Goal: Transaction & Acquisition: Purchase product/service

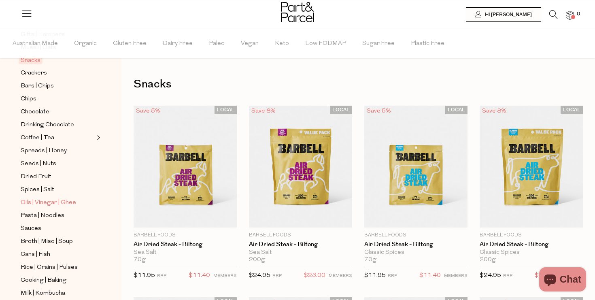
scroll to position [166, 0]
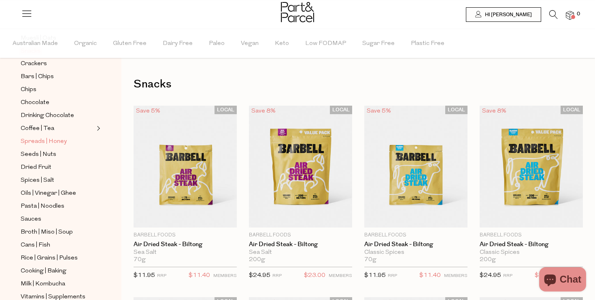
click at [49, 140] on span "Spreads | Honey" at bounding box center [44, 142] width 46 height 10
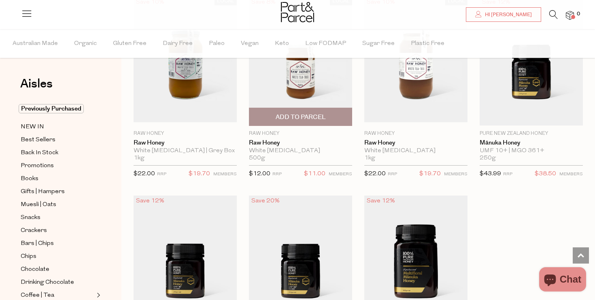
scroll to position [2215, 0]
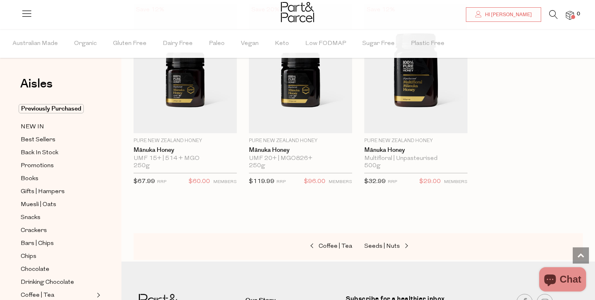
click at [553, 17] on icon at bounding box center [553, 14] width 9 height 9
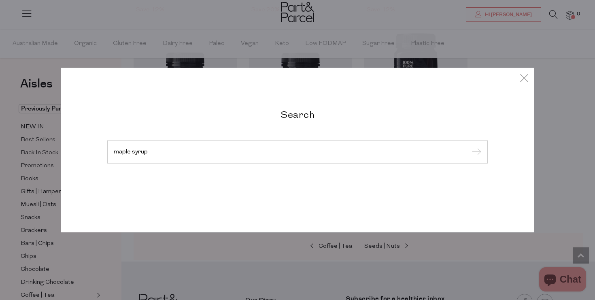
type input "maple syrup"
click at [469, 146] on input "submit" at bounding box center [475, 152] width 12 height 12
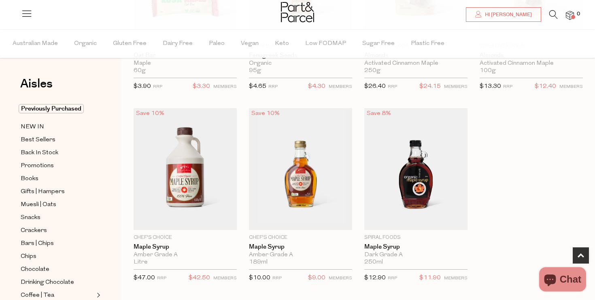
scroll to position [196, 0]
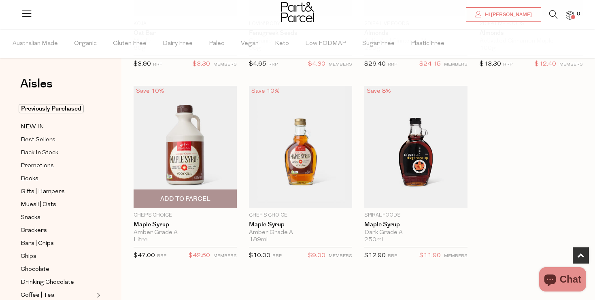
click at [201, 200] on span "Add To Parcel" at bounding box center [185, 199] width 50 height 9
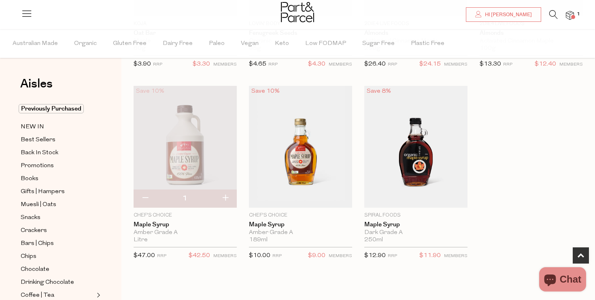
click at [186, 137] on img at bounding box center [185, 147] width 103 height 122
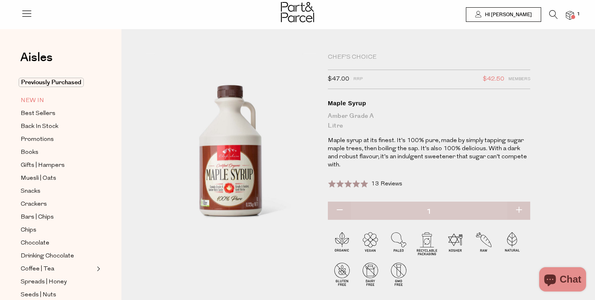
click at [34, 100] on span "NEW IN" at bounding box center [32, 101] width 23 height 10
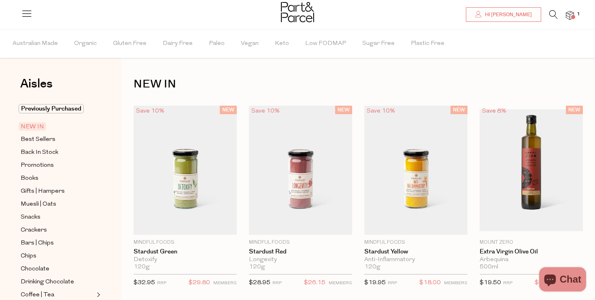
scroll to position [262, 0]
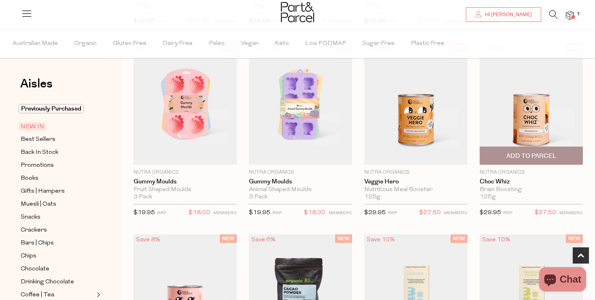
click at [520, 115] on img at bounding box center [531, 104] width 103 height 122
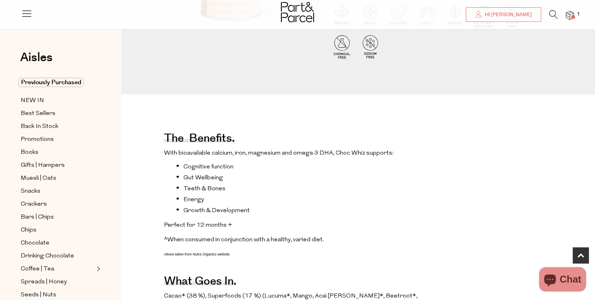
scroll to position [204, 0]
drag, startPoint x: 226, startPoint y: 166, endPoint x: 171, endPoint y: 166, distance: 54.7
click at [171, 166] on ul "Cognitive function Gut Wellbeing Teeth & Bones Energy Growth & Development" at bounding box center [305, 188] width 283 height 52
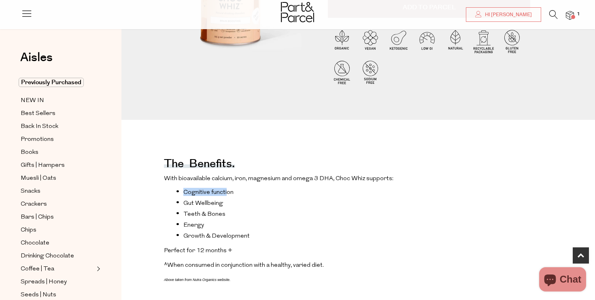
scroll to position [0, 0]
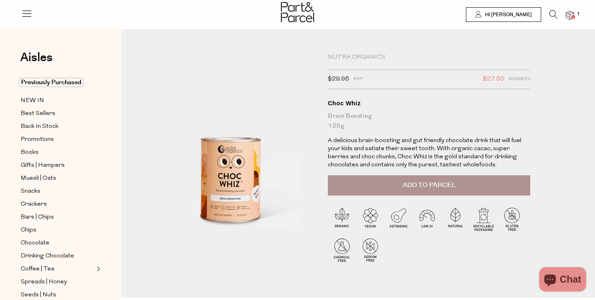
click at [422, 190] on button "Add to Parcel" at bounding box center [429, 185] width 202 height 20
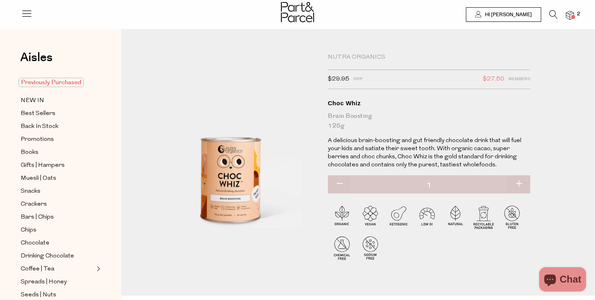
click at [42, 79] on span "Previously Purchased" at bounding box center [51, 82] width 65 height 9
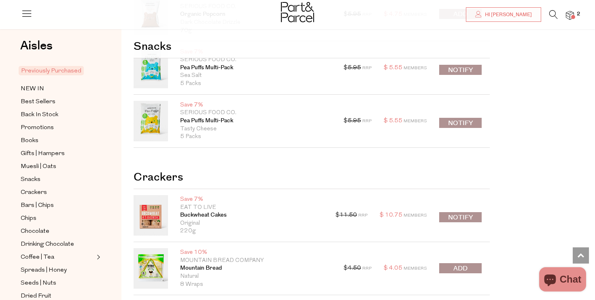
scroll to position [736, 0]
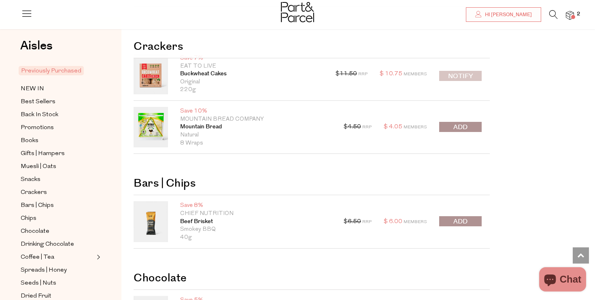
click at [473, 81] on button "Notify" at bounding box center [460, 76] width 43 height 10
type input "Notify when available"
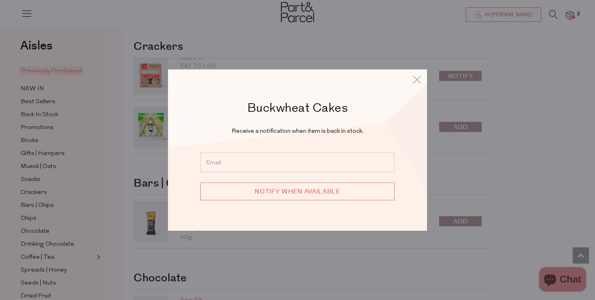
click at [302, 176] on form "Notify when available" at bounding box center [297, 177] width 194 height 48
click at [291, 162] on input "email" at bounding box center [297, 163] width 194 height 20
type input "[EMAIL_ADDRESS][DOMAIN_NAME]"
click at [263, 195] on input "Notify when available" at bounding box center [297, 192] width 194 height 18
type input "We will be in touch"
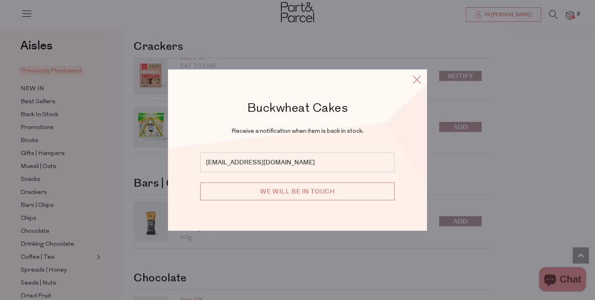
click at [416, 83] on icon at bounding box center [417, 79] width 12 height 12
click at [419, 79] on icon at bounding box center [417, 79] width 12 height 12
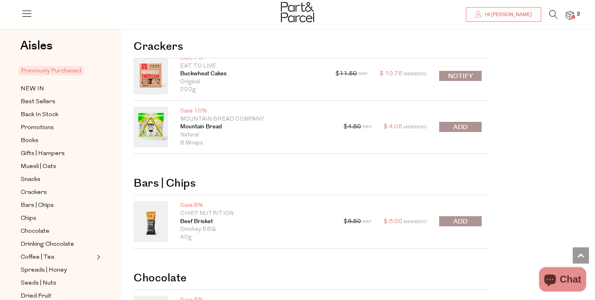
scroll to position [741, 0]
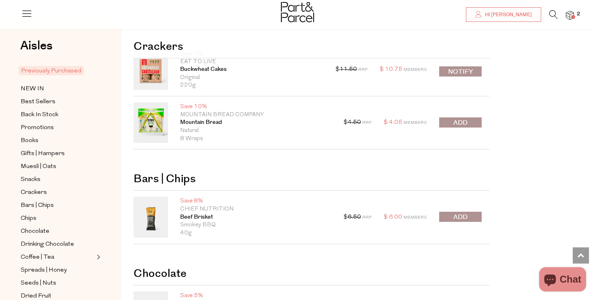
click at [460, 123] on span "submit" at bounding box center [460, 122] width 14 height 9
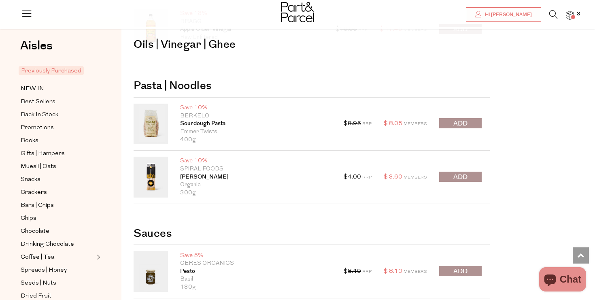
scroll to position [1920, 0]
click at [465, 175] on span "submit" at bounding box center [460, 177] width 14 height 9
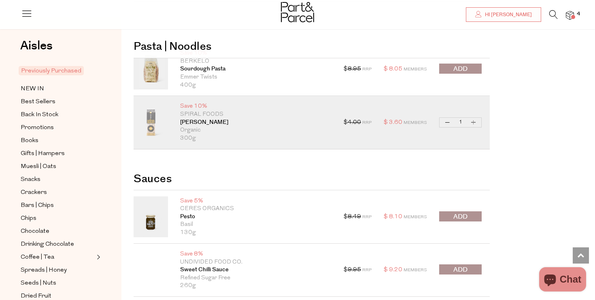
scroll to position [1976, 0]
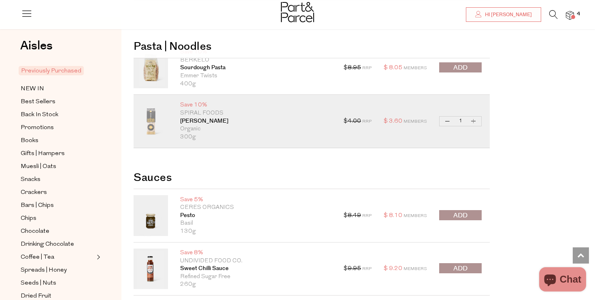
click at [473, 119] on button "Increase Udon Noodles" at bounding box center [474, 121] width 10 height 9
type input "2"
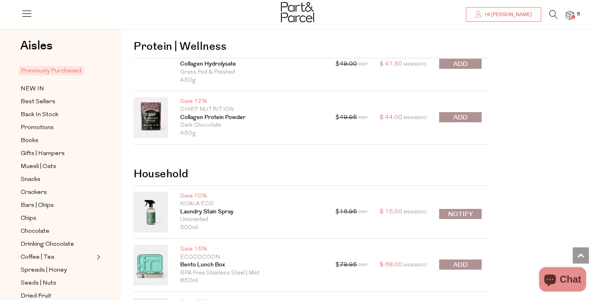
scroll to position [2995, 0]
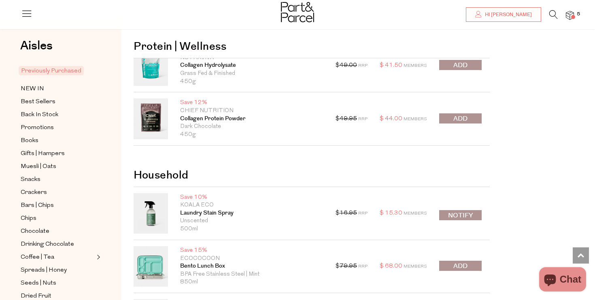
click at [461, 114] on span "submit" at bounding box center [460, 118] width 14 height 9
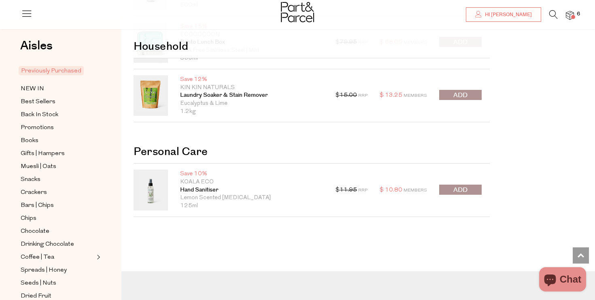
scroll to position [3220, 0]
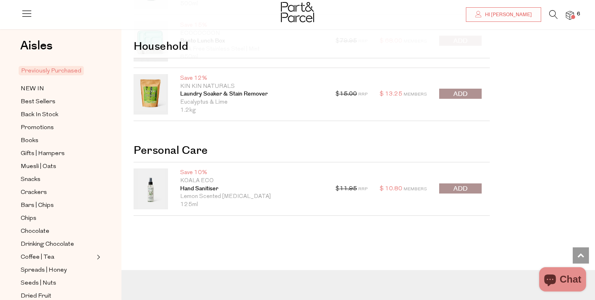
click at [553, 12] on icon at bounding box center [553, 14] width 9 height 9
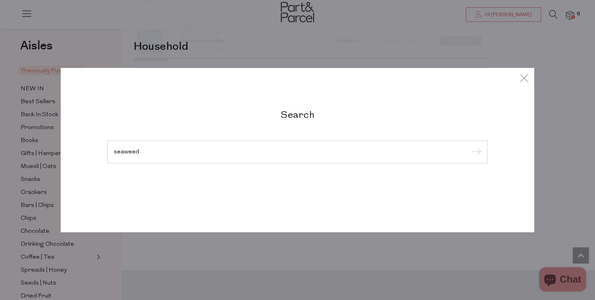
type input "seaweed"
click at [469, 146] on input "submit" at bounding box center [475, 152] width 12 height 12
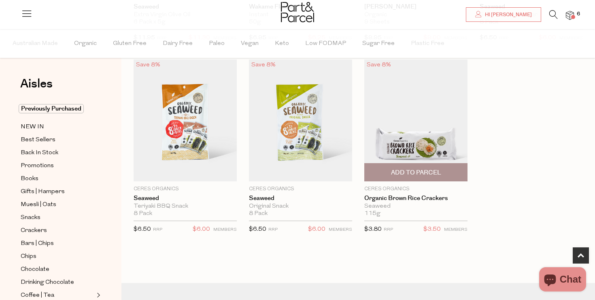
scroll to position [416, 0]
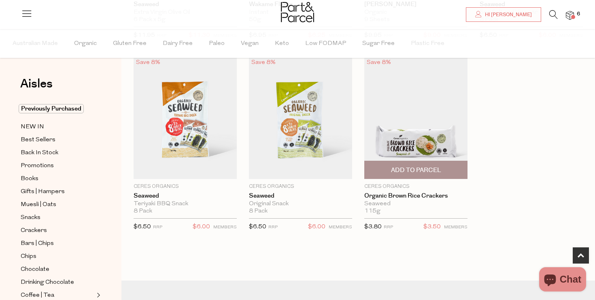
click at [421, 111] on img at bounding box center [415, 118] width 103 height 122
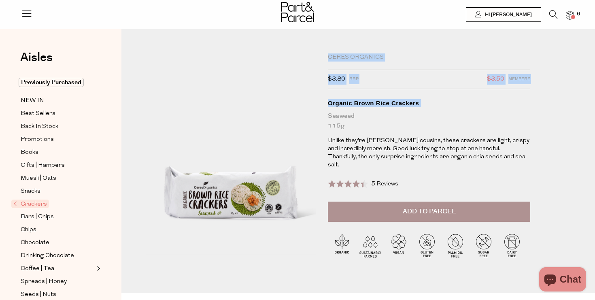
drag, startPoint x: 419, startPoint y: 108, endPoint x: 321, endPoint y: 100, distance: 98.3
click at [321, 100] on div "Ceres Organics $3.80 RRP $3.50 Members Available: In Stock Organic Brown Rice C…" at bounding box center [358, 173] width 437 height 240
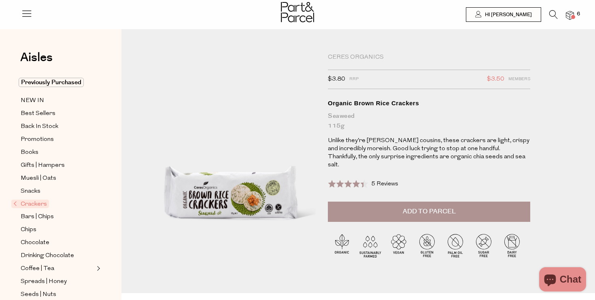
click at [334, 104] on div "Organic Brown Rice Crackers" at bounding box center [429, 103] width 202 height 8
drag, startPoint x: 325, startPoint y: 104, endPoint x: 418, endPoint y: 106, distance: 93.6
click at [418, 106] on div "Ceres Organics $3.80 RRP $3.50 Members Available: In Stock Organic Brown Rice C…" at bounding box center [431, 162] width 219 height 219
copy div "Organic Brown Rice Crackers"
click at [365, 206] on button "Add to Parcel" at bounding box center [429, 212] width 202 height 20
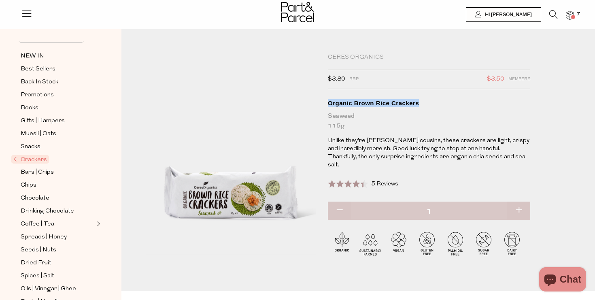
scroll to position [43, 0]
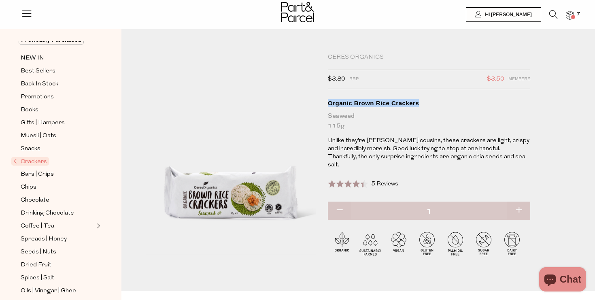
click at [40, 165] on span "Crackers" at bounding box center [30, 161] width 38 height 9
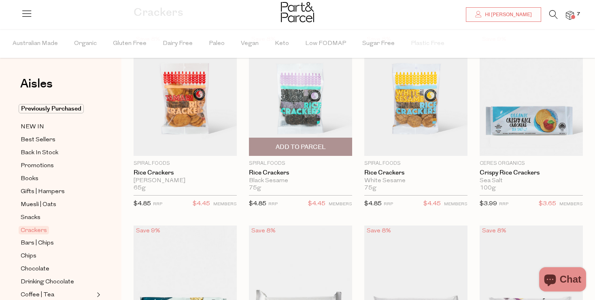
scroll to position [75, 0]
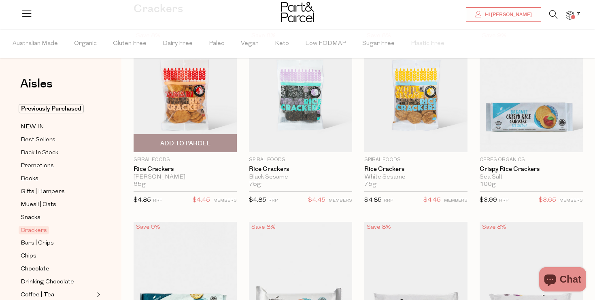
click at [200, 108] on img at bounding box center [185, 91] width 103 height 122
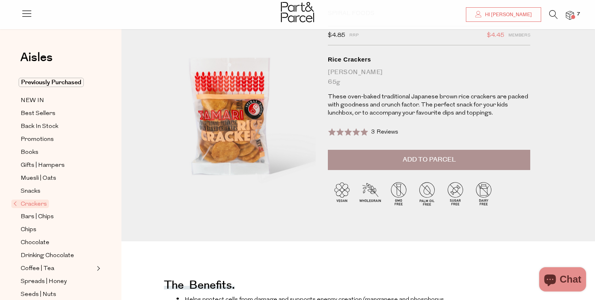
scroll to position [41, 0]
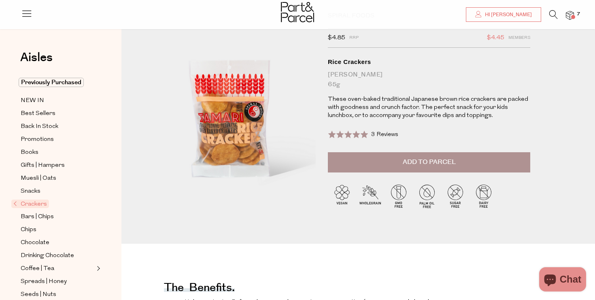
click at [414, 160] on span "Add to Parcel" at bounding box center [429, 162] width 53 height 9
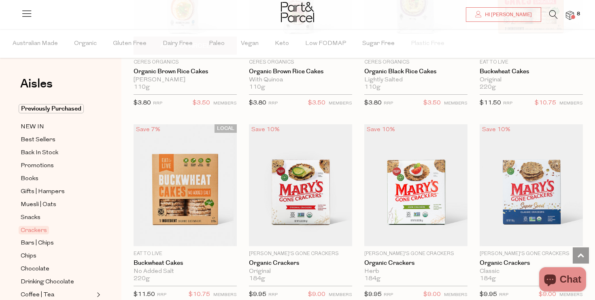
scroll to position [750, 0]
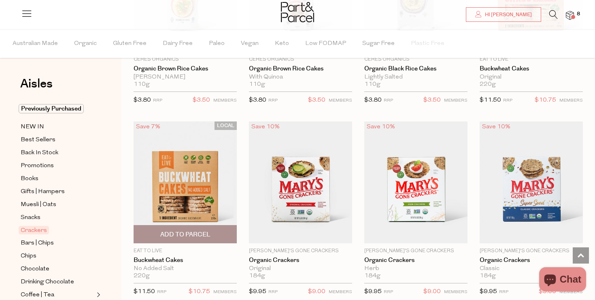
click at [224, 232] on span "Add To Parcel" at bounding box center [185, 234] width 98 height 17
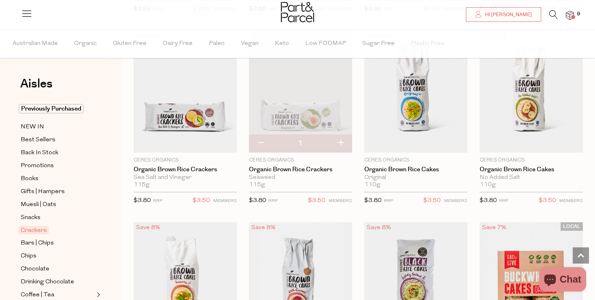
scroll to position [456, 0]
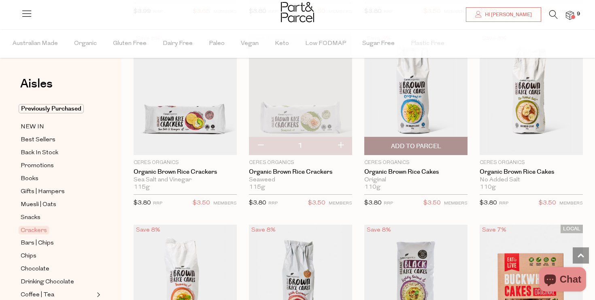
click at [414, 101] on img at bounding box center [415, 94] width 103 height 122
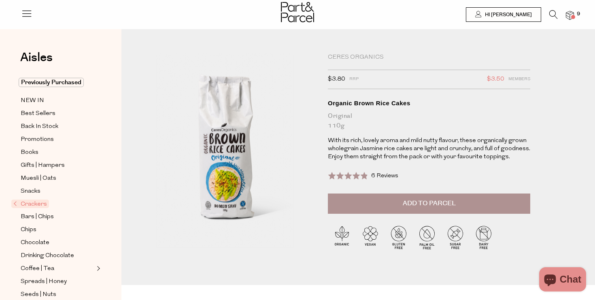
click at [417, 210] on button "Add to Parcel" at bounding box center [429, 204] width 202 height 20
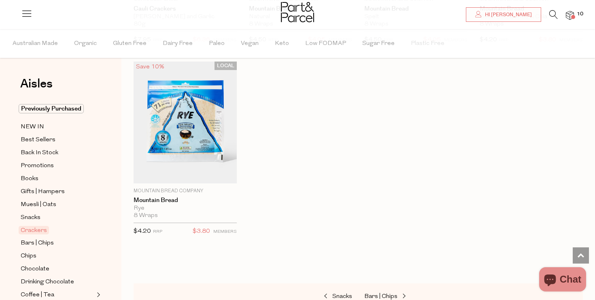
scroll to position [1771, 0]
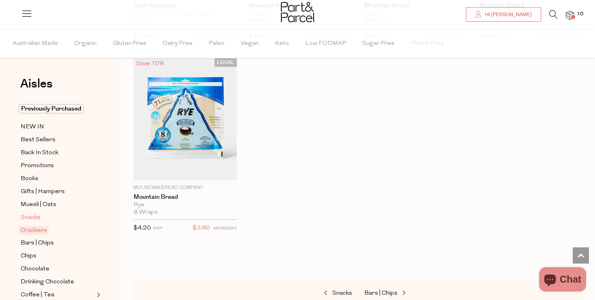
click at [38, 217] on span "Snacks" at bounding box center [31, 218] width 20 height 10
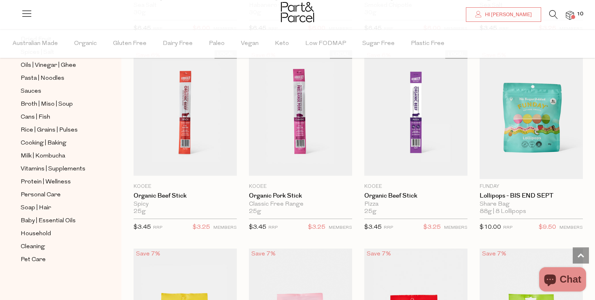
scroll to position [437, 0]
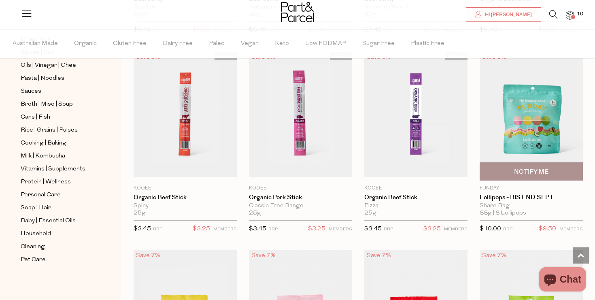
click at [541, 101] on img at bounding box center [531, 116] width 103 height 129
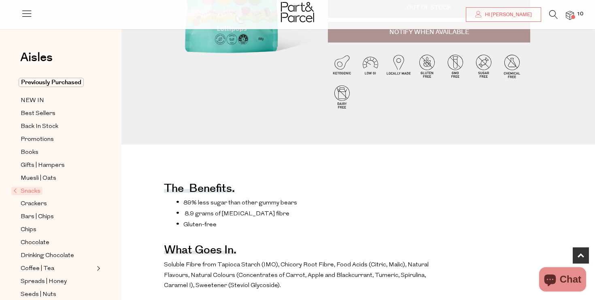
scroll to position [170, 0]
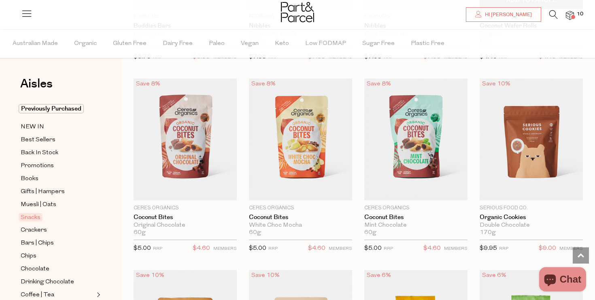
scroll to position [1566, 0]
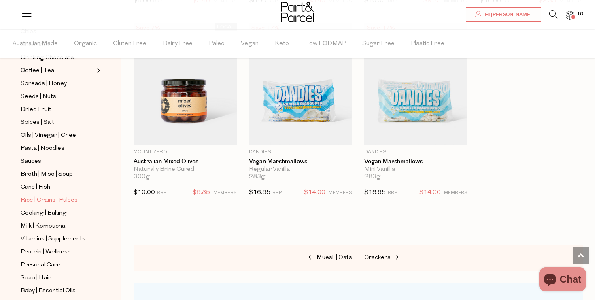
scroll to position [294, 0]
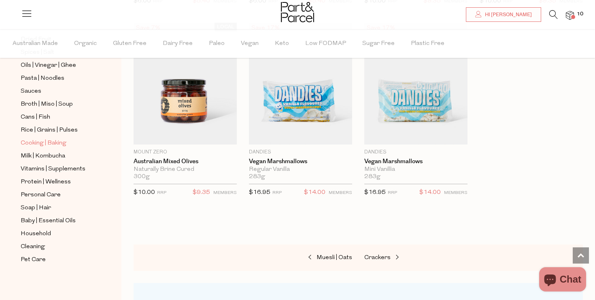
click at [51, 140] on span "Cooking | Baking" at bounding box center [44, 143] width 46 height 10
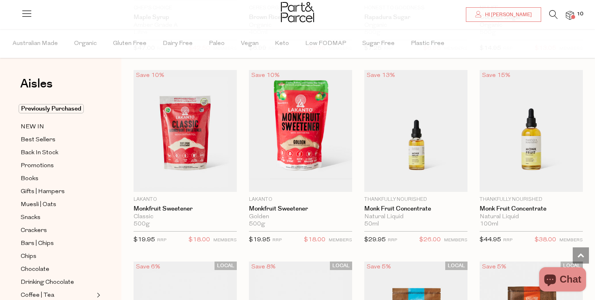
scroll to position [2112, 0]
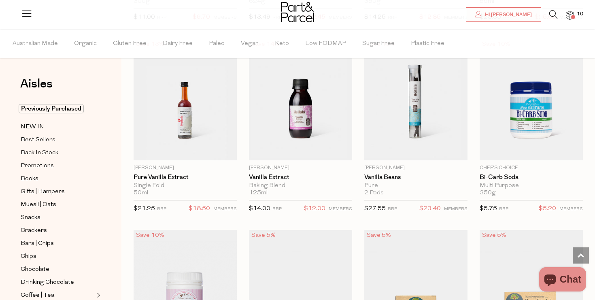
scroll to position [3680, 0]
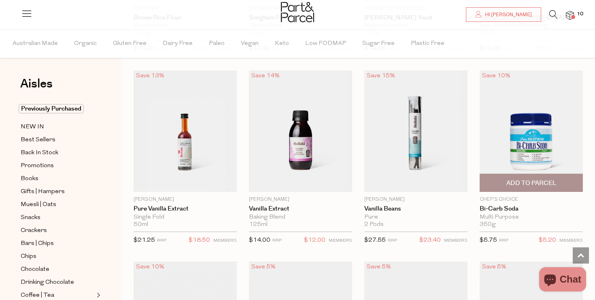
click at [530, 128] on img at bounding box center [531, 131] width 103 height 122
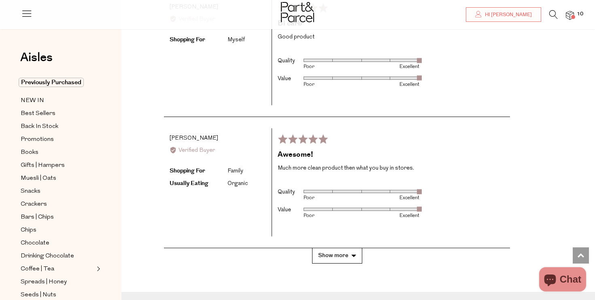
scroll to position [1443, 0]
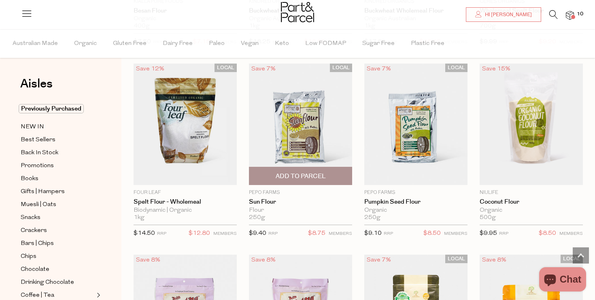
scroll to position [420, 0]
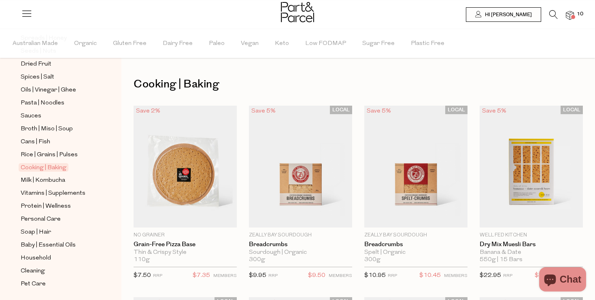
scroll to position [294, 0]
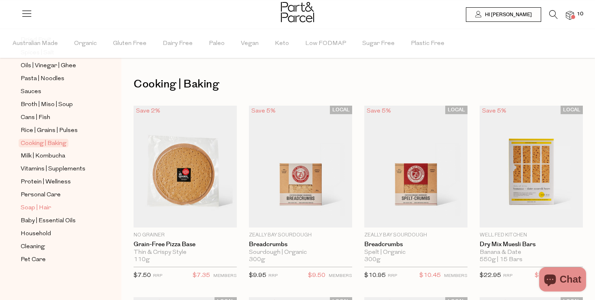
click at [42, 209] on span "Soap | Hair" at bounding box center [36, 208] width 30 height 10
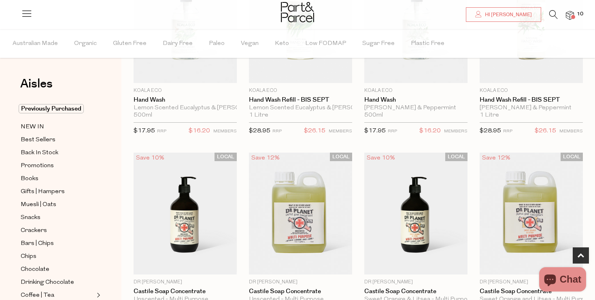
scroll to position [147, 0]
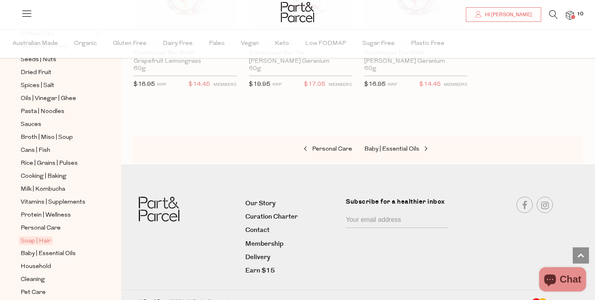
scroll to position [287, 0]
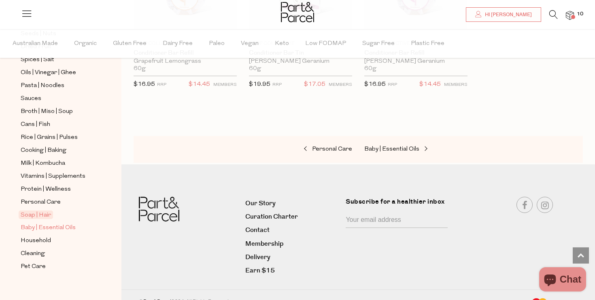
click at [45, 228] on span "Baby | Essential Oils" at bounding box center [48, 228] width 55 height 10
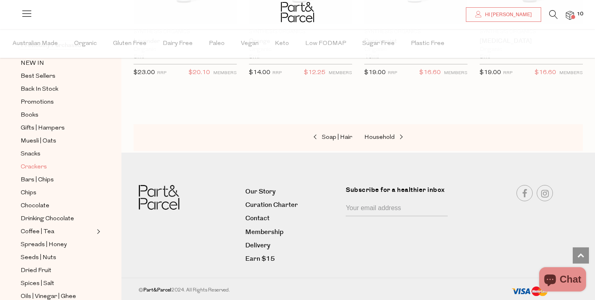
scroll to position [294, 0]
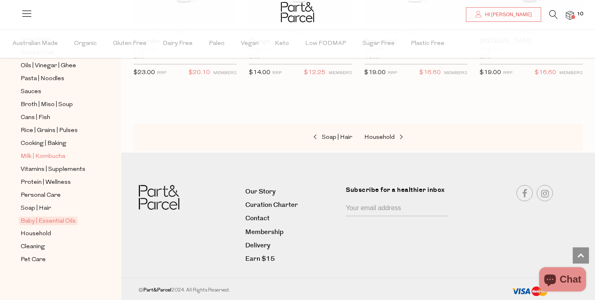
click at [46, 160] on span "Milk | Kombucha" at bounding box center [43, 157] width 45 height 10
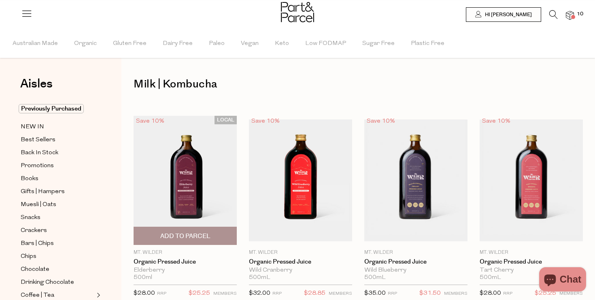
click at [203, 189] on img at bounding box center [185, 180] width 103 height 129
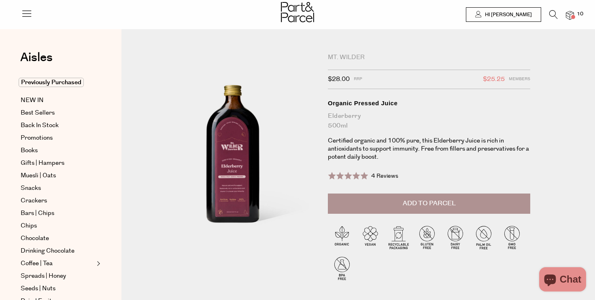
click at [359, 174] on span at bounding box center [348, 176] width 40 height 8
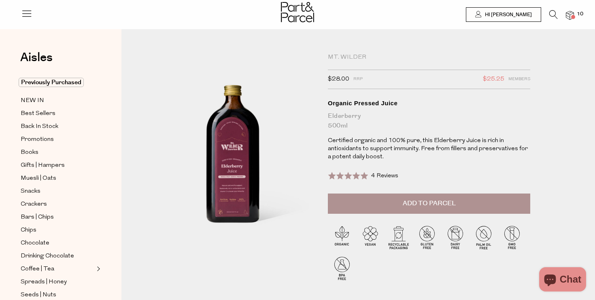
click at [426, 205] on span "Add to Parcel" at bounding box center [429, 203] width 53 height 9
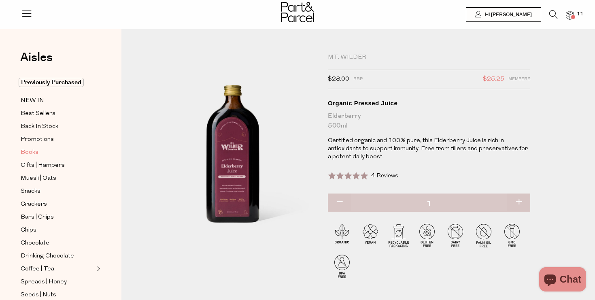
click at [33, 154] on span "Books" at bounding box center [30, 153] width 18 height 10
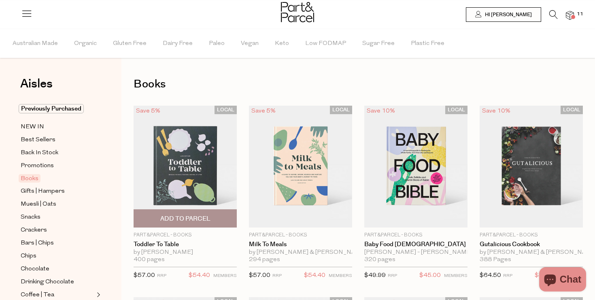
click at [204, 153] on img at bounding box center [185, 167] width 103 height 122
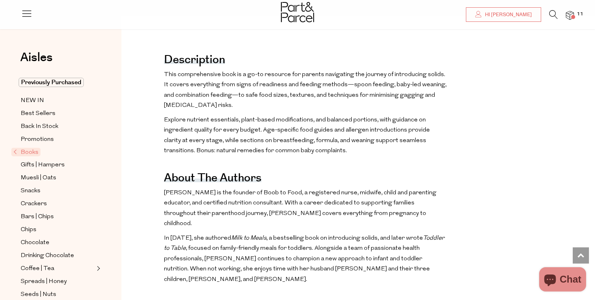
scroll to position [142, 0]
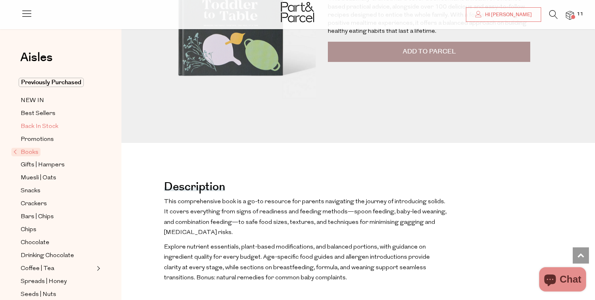
click at [46, 122] on span "Back In Stock" at bounding box center [40, 127] width 38 height 10
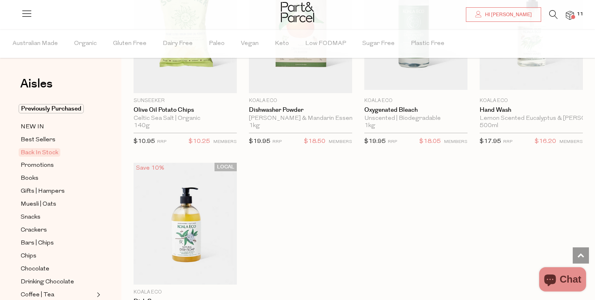
scroll to position [520, 0]
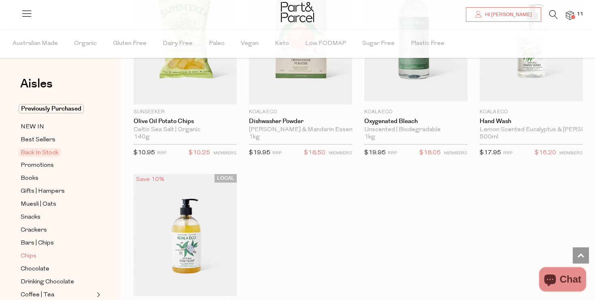
click at [32, 256] on span "Chips" at bounding box center [29, 256] width 16 height 10
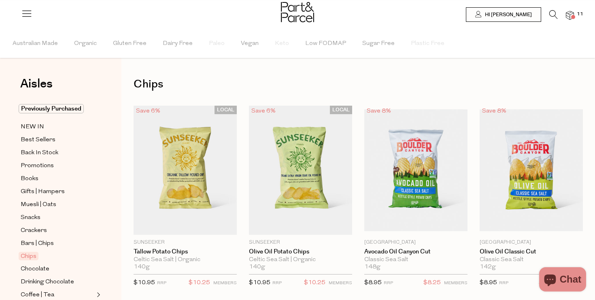
click at [574, 17] on span at bounding box center [573, 17] width 4 height 4
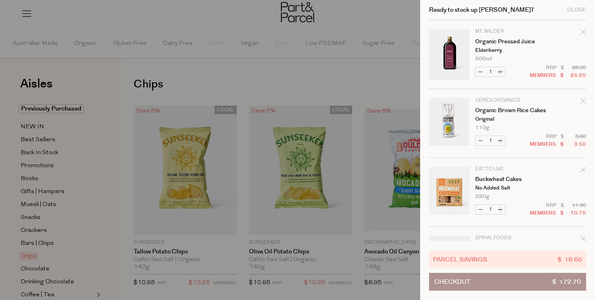
click at [484, 282] on button "Checkout $ 172.70" at bounding box center [507, 282] width 157 height 18
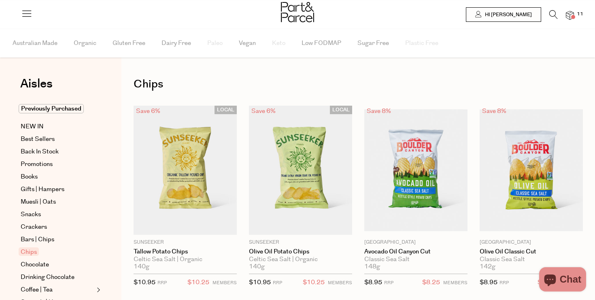
click at [581, 24] on div at bounding box center [297, 13] width 595 height 26
click at [580, 23] on div at bounding box center [297, 13] width 595 height 26
click at [579, 15] on span "11" at bounding box center [580, 14] width 11 height 7
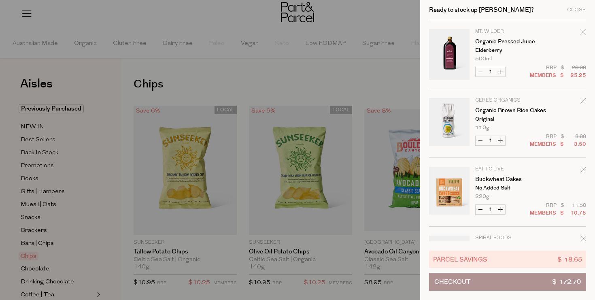
click at [585, 175] on div "Remove Buckwheat Cakes" at bounding box center [584, 171] width 6 height 11
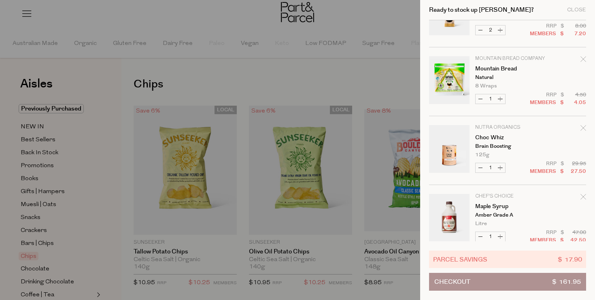
scroll to position [385, 0]
click at [582, 59] on icon "Remove Mountain Bread" at bounding box center [584, 60] width 6 height 6
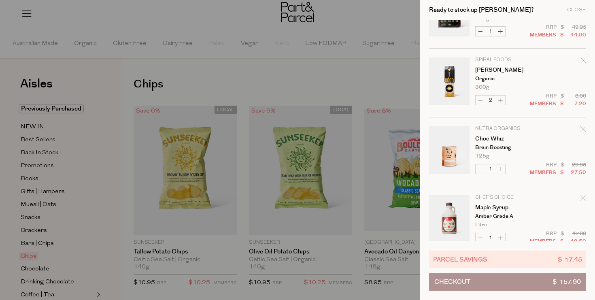
scroll to position [330, 0]
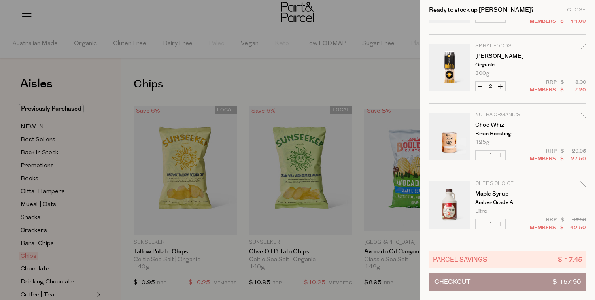
click at [581, 117] on icon "Remove Choc Whiz" at bounding box center [584, 116] width 6 height 6
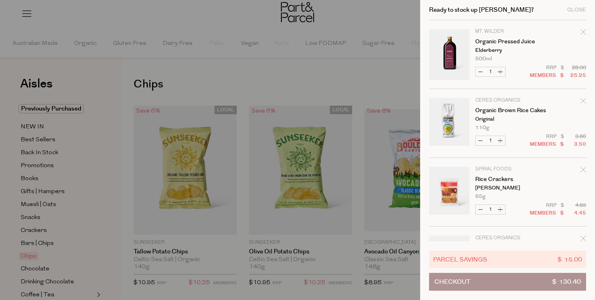
click at [382, 75] on div at bounding box center [297, 150] width 595 height 300
